Goal: Information Seeking & Learning: Learn about a topic

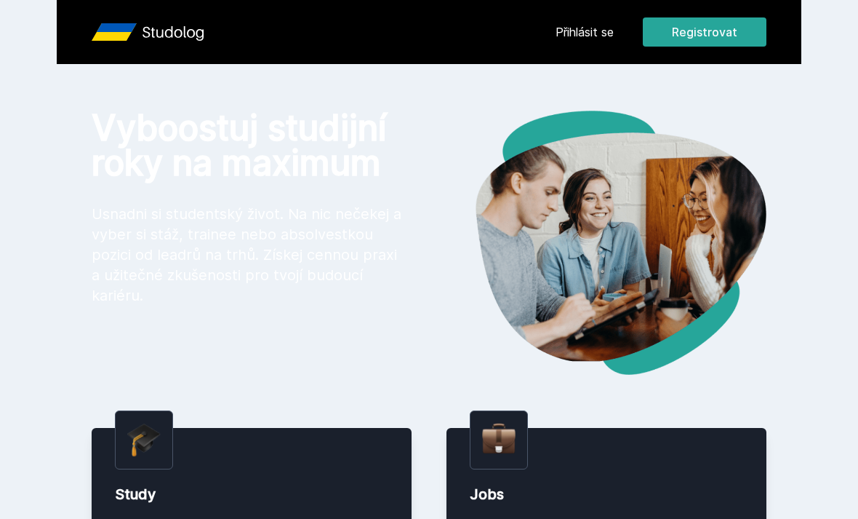
click at [581, 36] on link "Přihlásit se" at bounding box center [585, 31] width 58 height 17
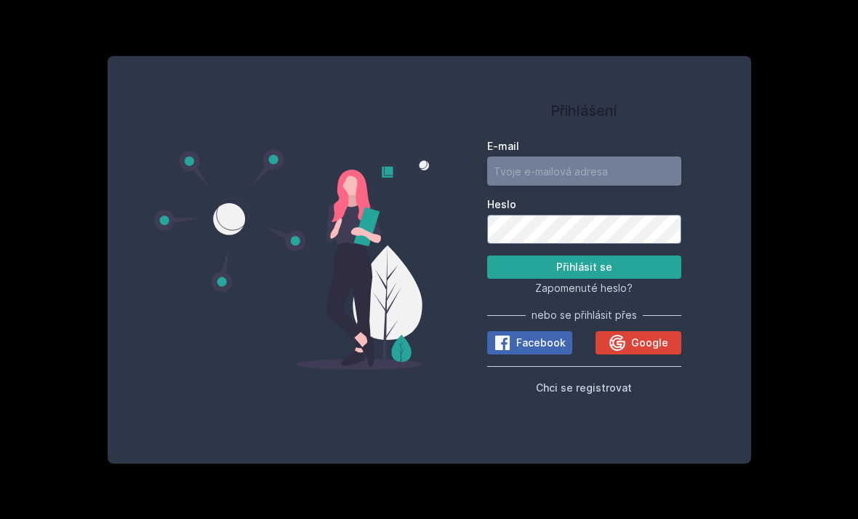
click at [534, 185] on input "E-mail" at bounding box center [584, 170] width 194 height 29
type input "monik.kokik18@gmail.com"
click at [584, 279] on button "Přihlásit se" at bounding box center [584, 266] width 194 height 23
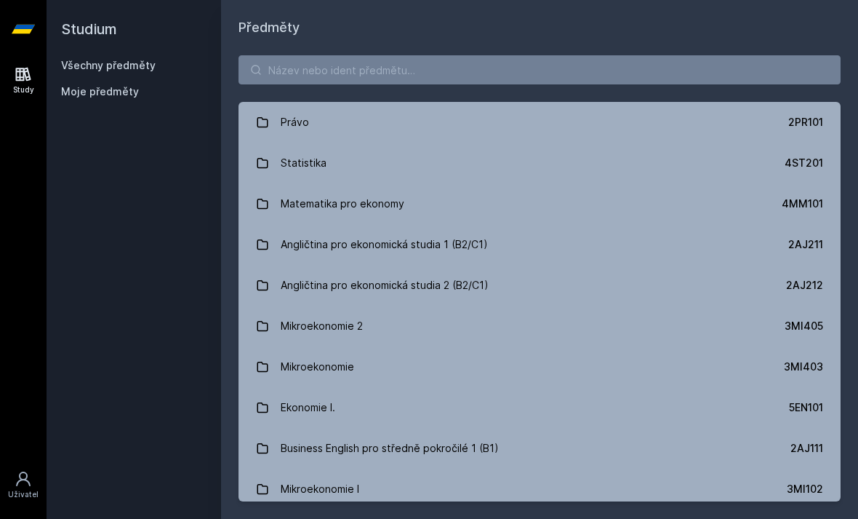
click at [309, 164] on div "Statistika" at bounding box center [304, 162] width 46 height 29
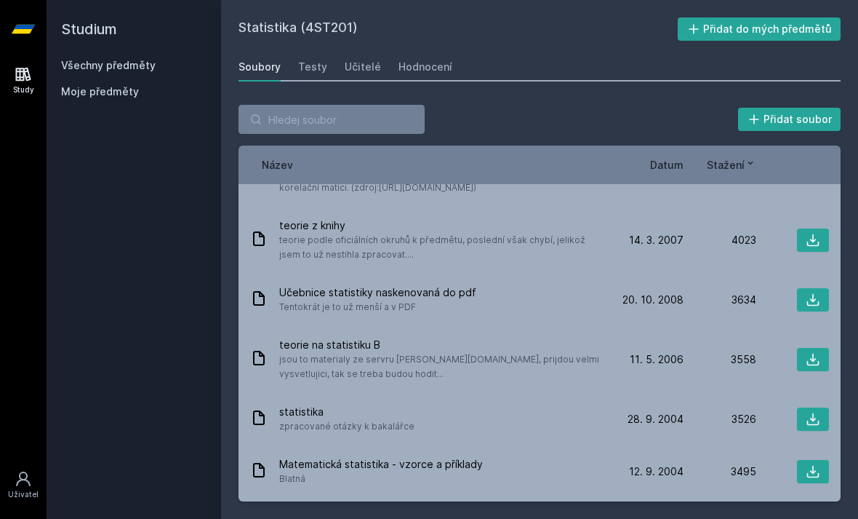
scroll to position [1276, 0]
click at [805, 307] on button at bounding box center [813, 298] width 32 height 23
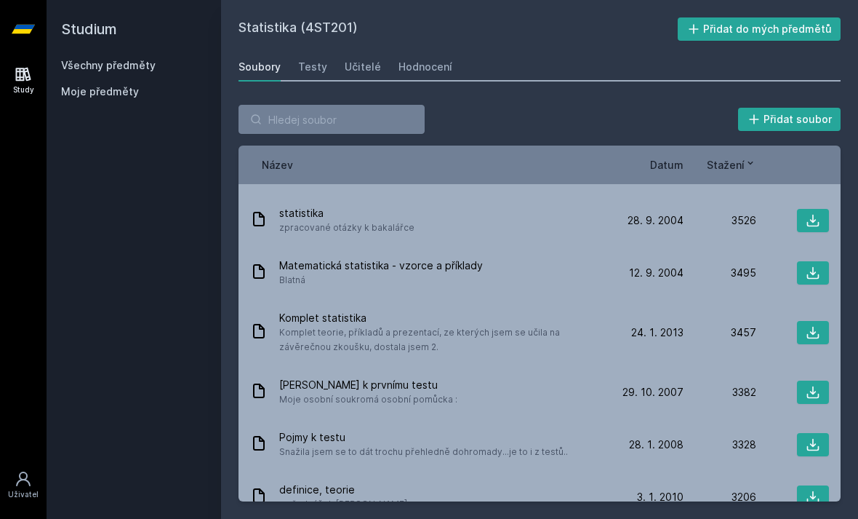
scroll to position [1476, 0]
click at [806, 335] on icon at bounding box center [813, 330] width 15 height 15
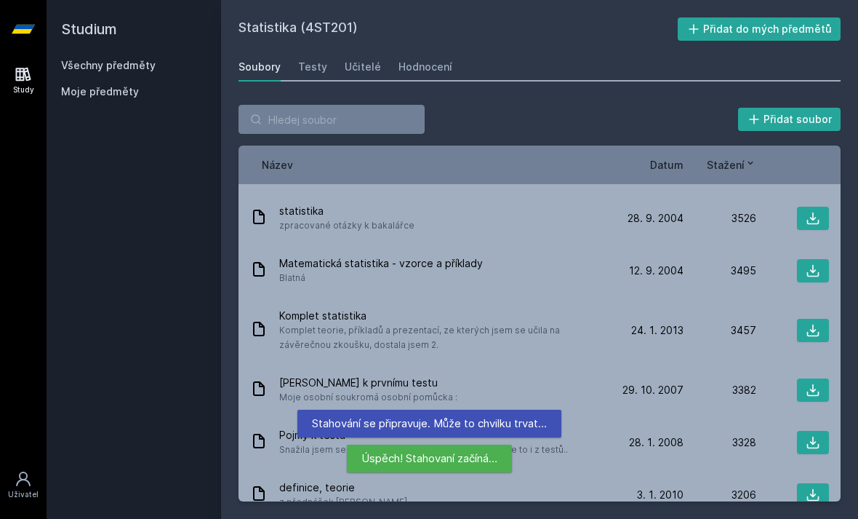
click at [564, 285] on div "Matematická statistika - vzorce a příklady Blatná 12. 9. 04 12. 9. 2004 3495" at bounding box center [540, 270] width 602 height 52
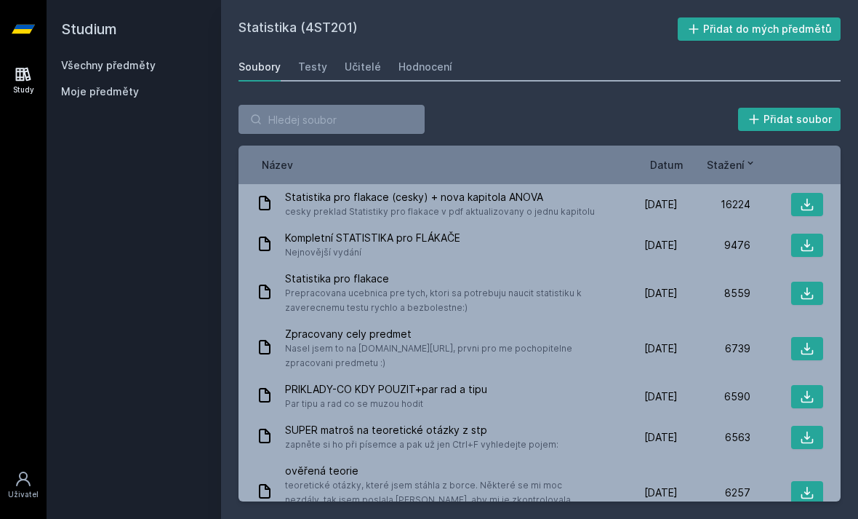
click at [794, 254] on button at bounding box center [807, 245] width 32 height 23
click at [805, 215] on button at bounding box center [807, 204] width 32 height 23
click at [811, 204] on icon at bounding box center [807, 204] width 15 height 15
